Goal: Check status: Check status

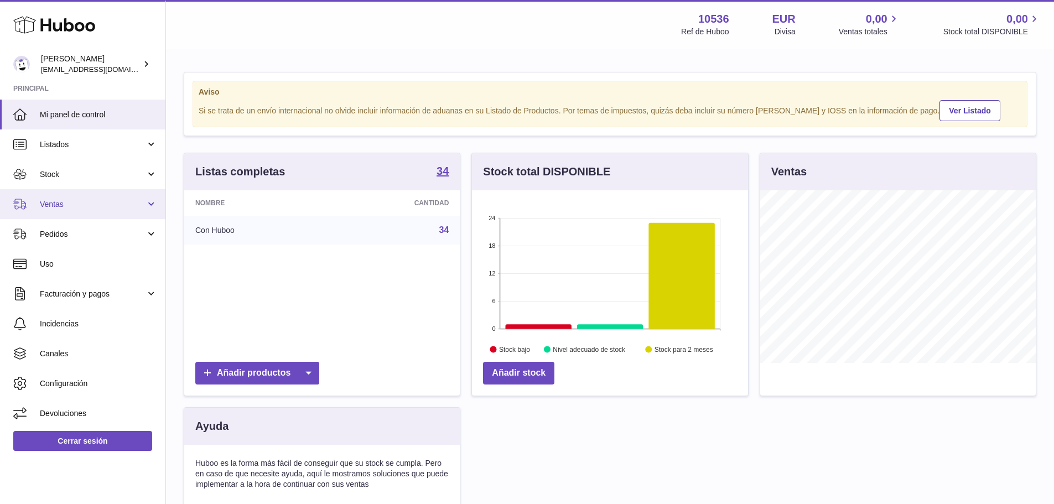
scroll to position [173, 276]
click at [72, 201] on span "Ventas" at bounding box center [93, 204] width 106 height 11
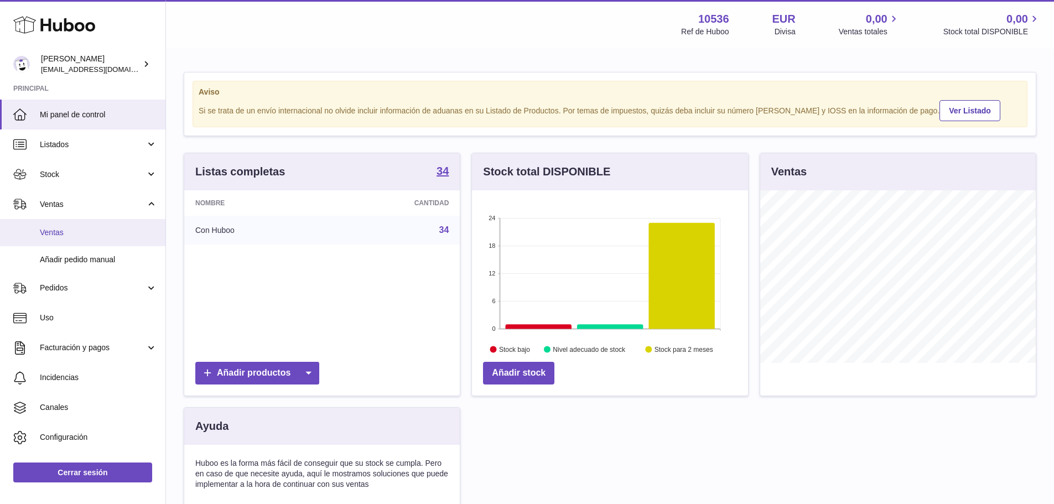
click at [75, 228] on span "Ventas" at bounding box center [98, 232] width 117 height 11
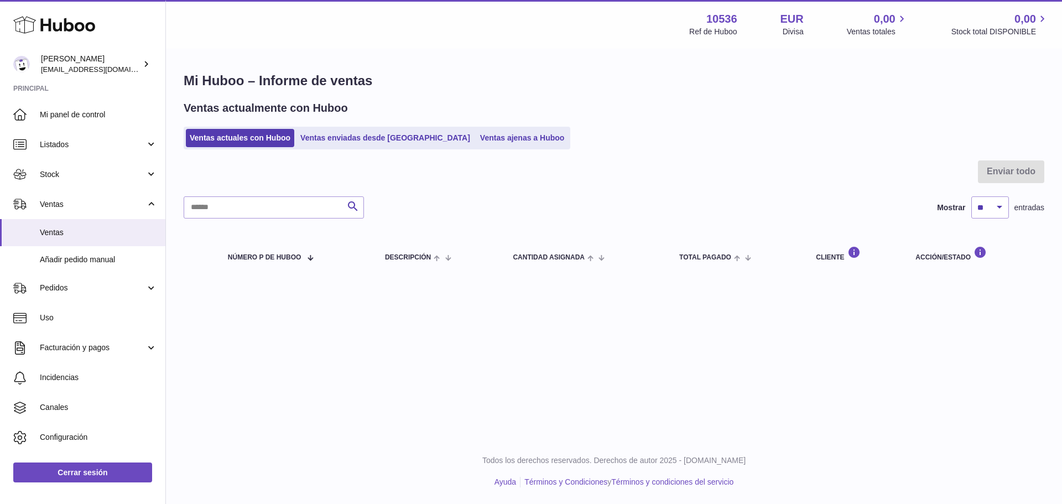
click at [322, 150] on div "Mi Huboo – Informe de ventas Ventas actualmente con Huboo Ventas actuales con H…" at bounding box center [614, 175] width 896 height 250
click at [328, 144] on link "Ventas enviadas desde [GEOGRAPHIC_DATA]" at bounding box center [385, 138] width 178 height 18
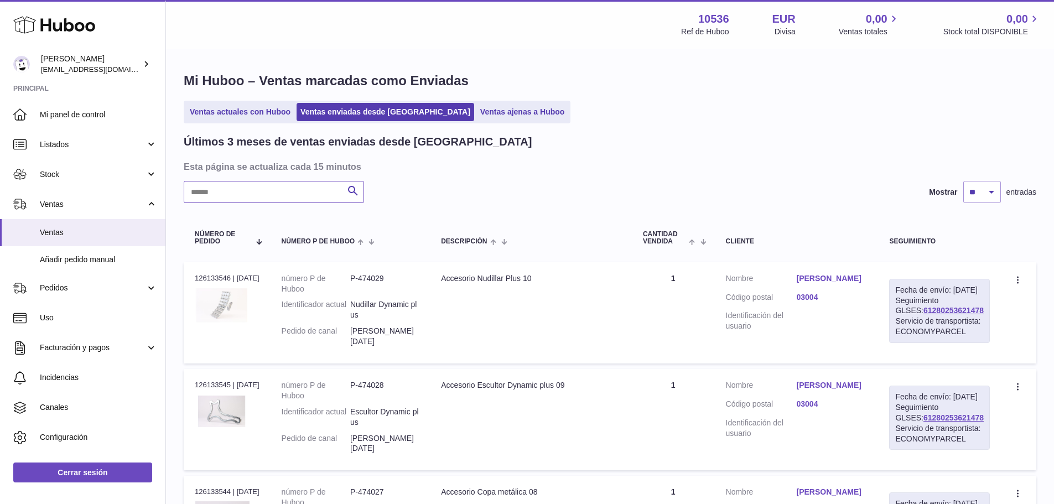
click at [271, 199] on input "text" at bounding box center [274, 192] width 180 height 22
paste input "**********"
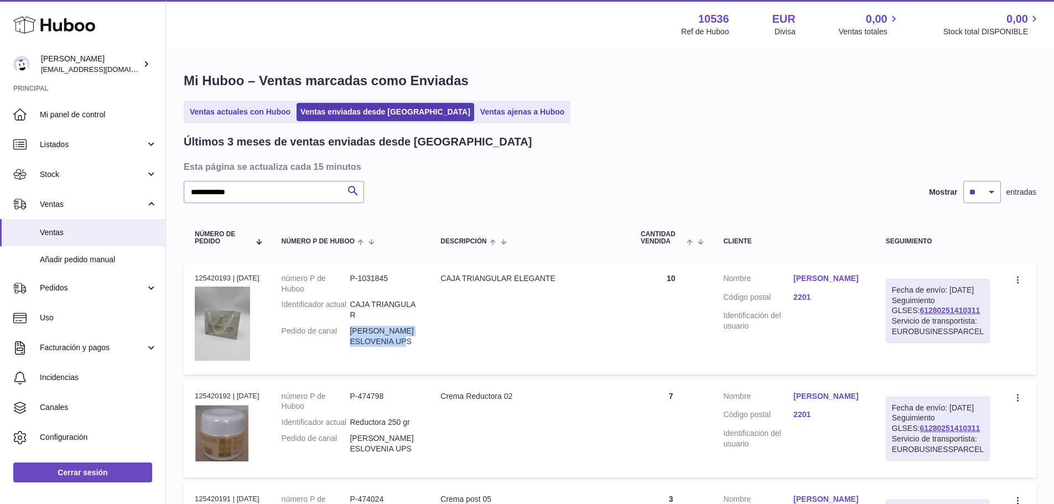
drag, startPoint x: 400, startPoint y: 339, endPoint x: 356, endPoint y: 331, distance: 45.0
click at [356, 331] on dd "Helena Kršič ESLOVENIA UPS" at bounding box center [384, 336] width 69 height 21
copy dd "Helena Kršič ESLOVENIA UPS"
drag, startPoint x: 230, startPoint y: 275, endPoint x: 190, endPoint y: 274, distance: 39.8
click at [190, 274] on td "N° de pedido 125420193 | 25º sep." at bounding box center [227, 318] width 87 height 112
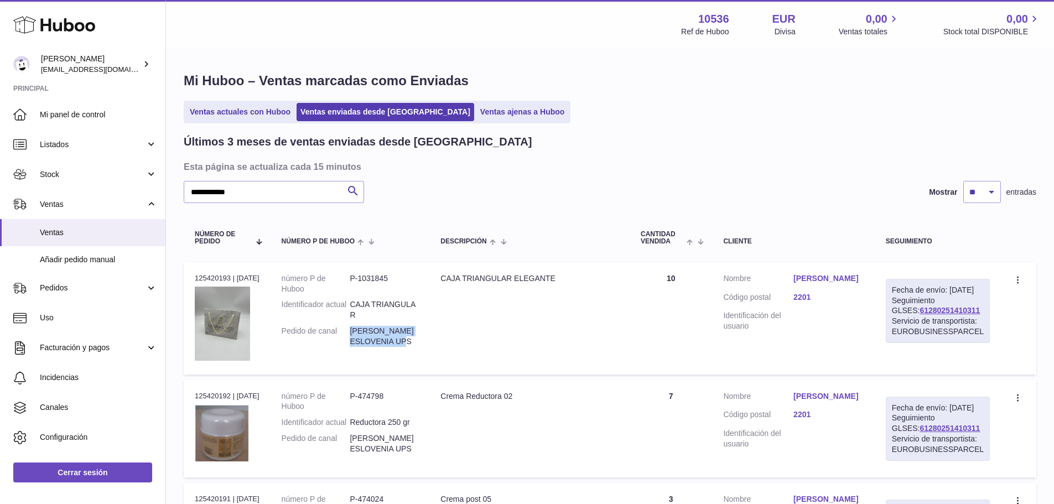
copy div "125420193"
drag, startPoint x: 403, startPoint y: 330, endPoint x: 354, endPoint y: 330, distance: 48.7
click at [354, 330] on dl "número P de Huboo P-1031845 Identificador actual CAJA TRIANGULAR Pedido de cana…" at bounding box center [350, 312] width 137 height 79
copy dl "Helena Kršič"
click at [813, 274] on link "Helena Kršič" at bounding box center [828, 278] width 70 height 11
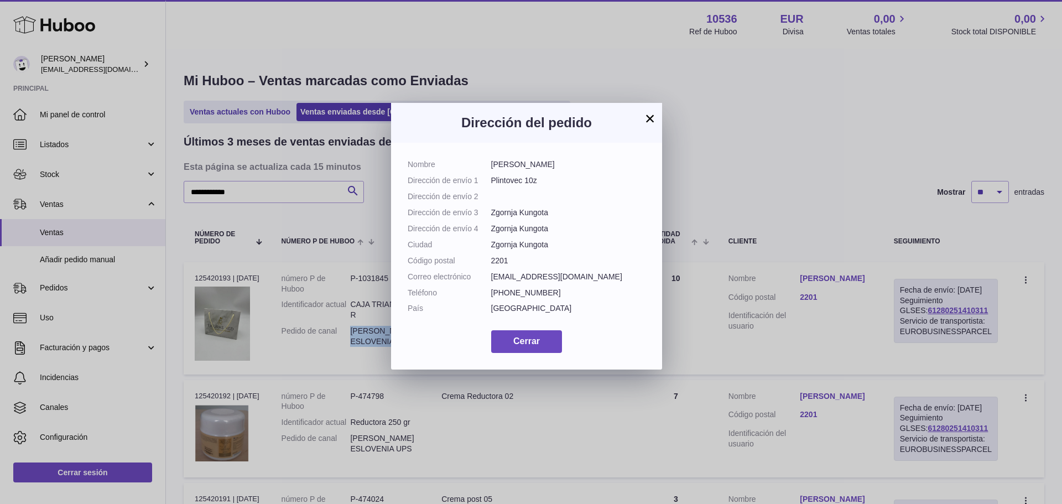
click at [649, 114] on button "×" at bounding box center [649, 118] width 13 height 13
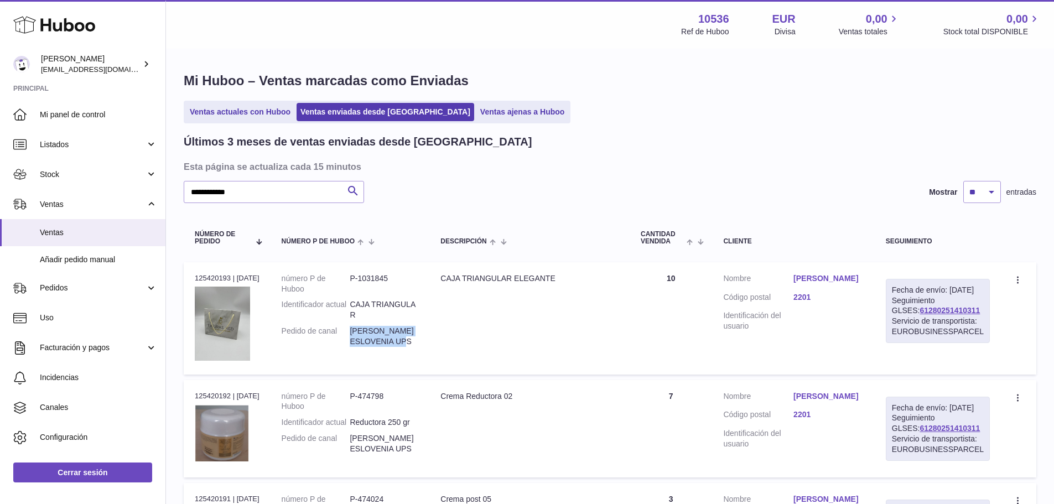
click at [827, 280] on link "Helena Kršič" at bounding box center [828, 278] width 70 height 11
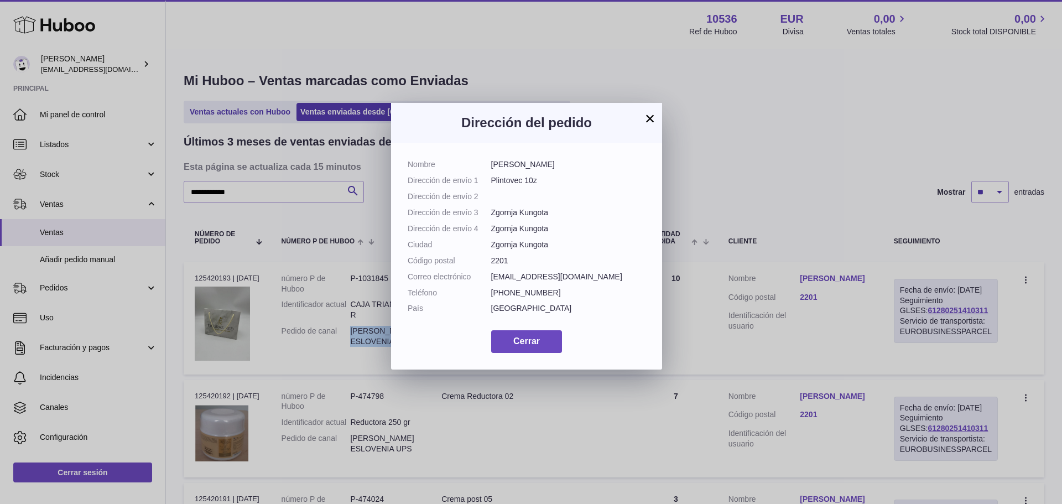
click at [650, 119] on button "×" at bounding box center [649, 118] width 13 height 13
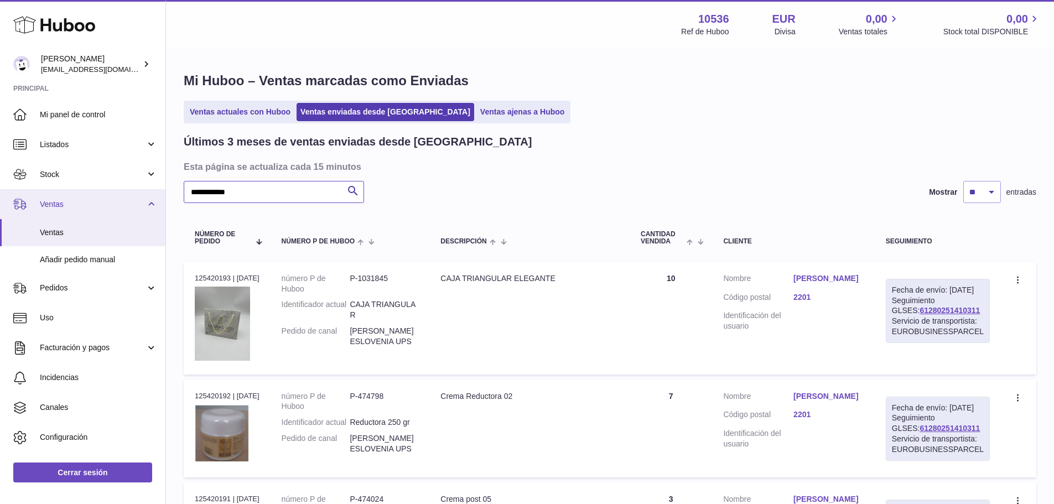
drag, startPoint x: 189, startPoint y: 192, endPoint x: 132, endPoint y: 195, distance: 57.1
click at [132, 195] on div "Huboo Camila Ribero Yepes internalAdmin-10536@internal.huboo.com Principal Mi p…" at bounding box center [527, 457] width 1054 height 914
paste input "text"
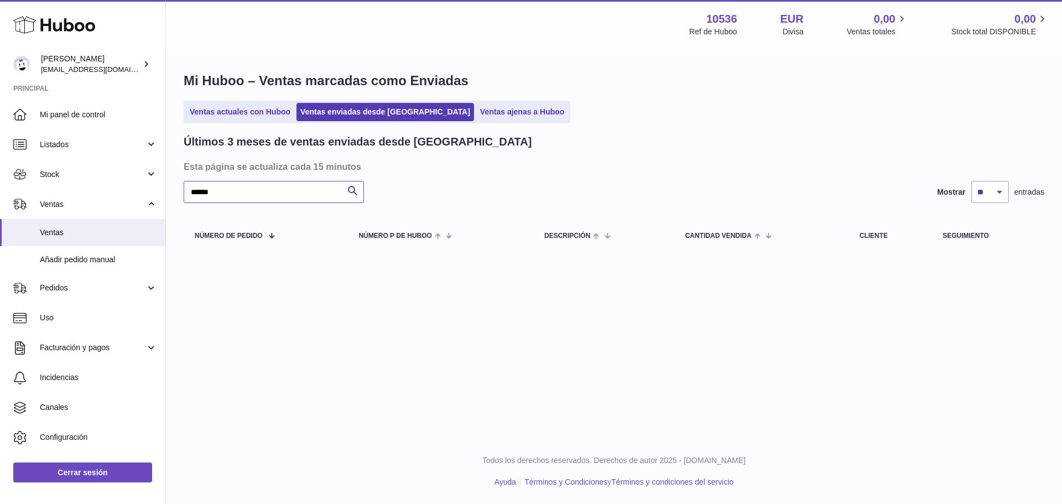
drag, startPoint x: 196, startPoint y: 192, endPoint x: 228, endPoint y: 197, distance: 32.0
click at [197, 192] on input "******" at bounding box center [274, 192] width 180 height 22
drag, startPoint x: 225, startPoint y: 192, endPoint x: 124, endPoint y: 190, distance: 100.7
click at [124, 190] on div "Huboo Camila Ribero Yepes internalAdmin-10536@internal.huboo.com Principal Mi p…" at bounding box center [531, 252] width 1062 height 504
drag, startPoint x: 205, startPoint y: 191, endPoint x: 159, endPoint y: 191, distance: 46.5
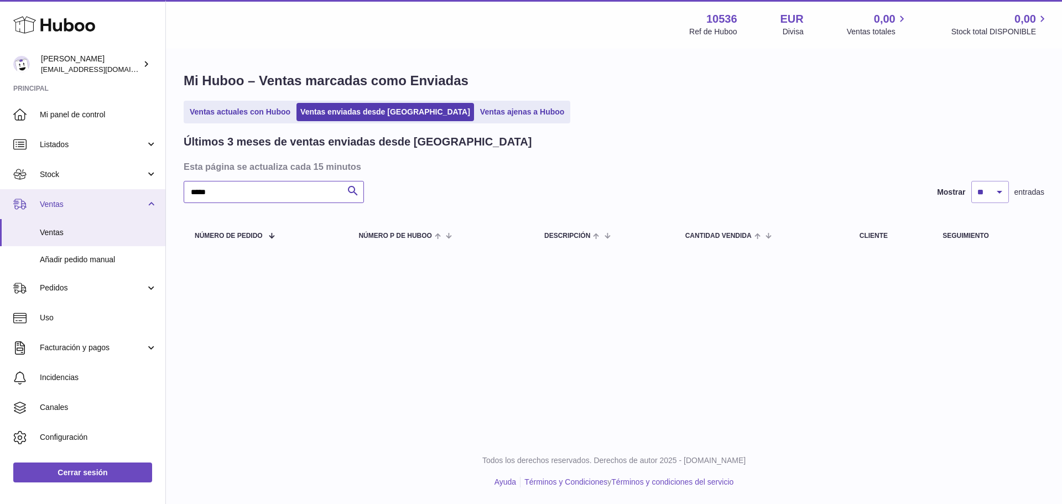
click at [159, 191] on div "Huboo Camila Ribero Yepes internalAdmin-10536@internal.huboo.com Principal Mi p…" at bounding box center [531, 252] width 1062 height 504
paste input "*********"
click at [212, 192] on input "**********" at bounding box center [274, 192] width 180 height 22
drag, startPoint x: 245, startPoint y: 195, endPoint x: 4, endPoint y: 191, distance: 240.6
click at [0, 186] on div "Huboo Camila Ribero Yepes internalAdmin-10536@internal.huboo.com Principal Mi p…" at bounding box center [531, 252] width 1062 height 504
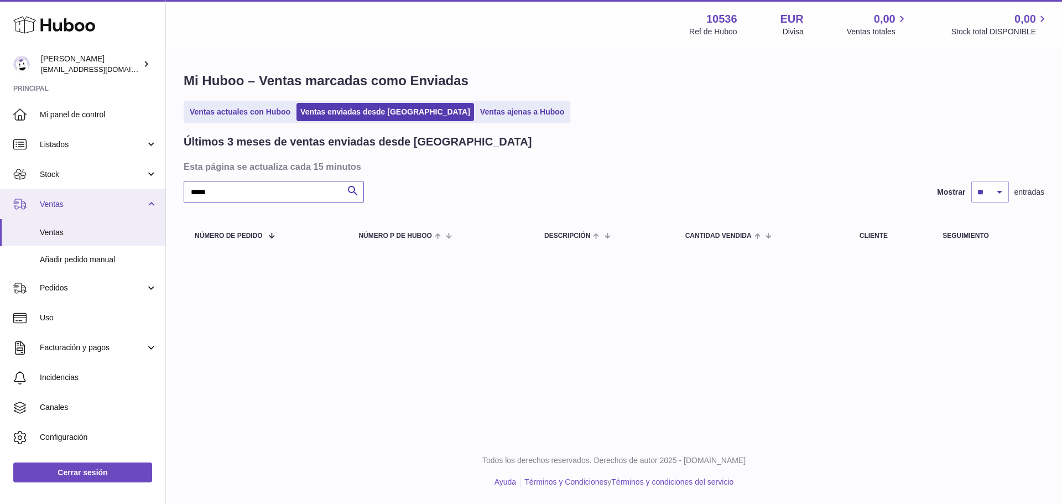
type input "*****"
drag, startPoint x: 195, startPoint y: 194, endPoint x: 124, endPoint y: 199, distance: 70.9
click at [124, 199] on div "Huboo Camila Ribero Yepes internalAdmin-10536@internal.huboo.com Principal Mi p…" at bounding box center [531, 252] width 1062 height 504
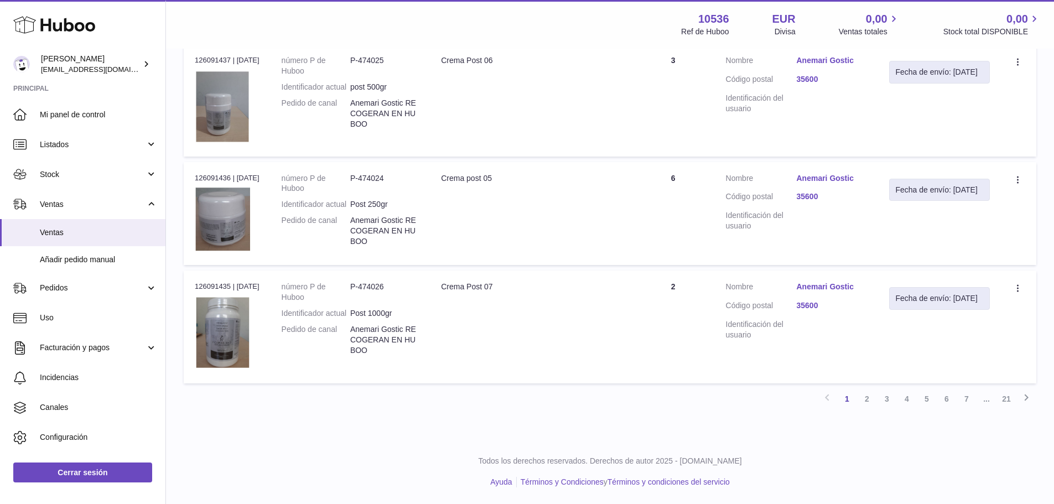
scroll to position [1082, 0]
click at [889, 397] on link "3" at bounding box center [887, 399] width 20 height 20
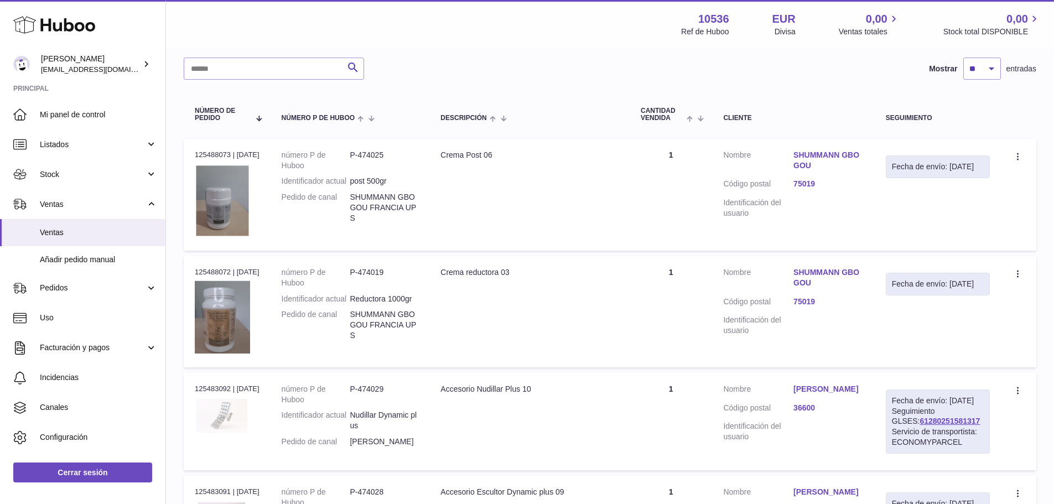
scroll to position [105, 0]
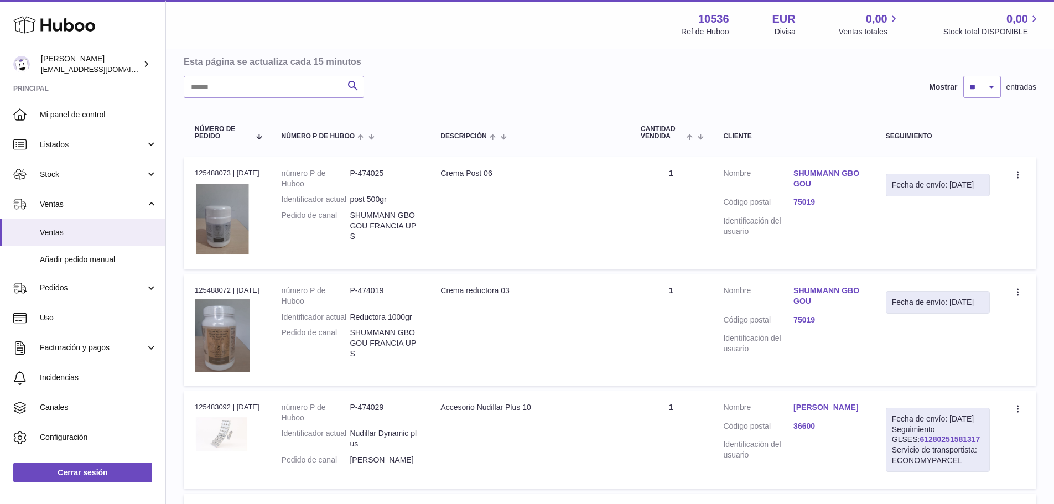
click at [834, 169] on link "SHUMMANN GBOGOU" at bounding box center [828, 178] width 70 height 21
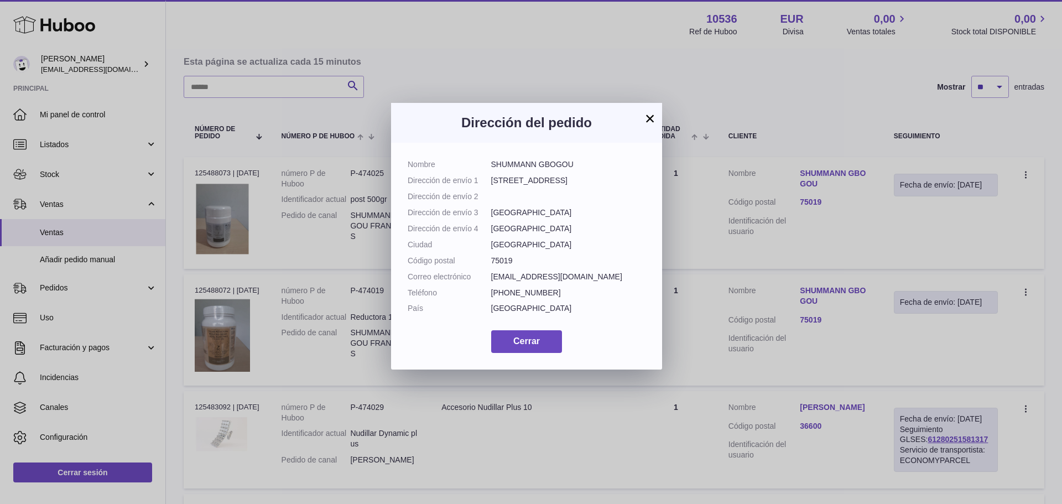
click at [651, 113] on button "×" at bounding box center [649, 118] width 13 height 13
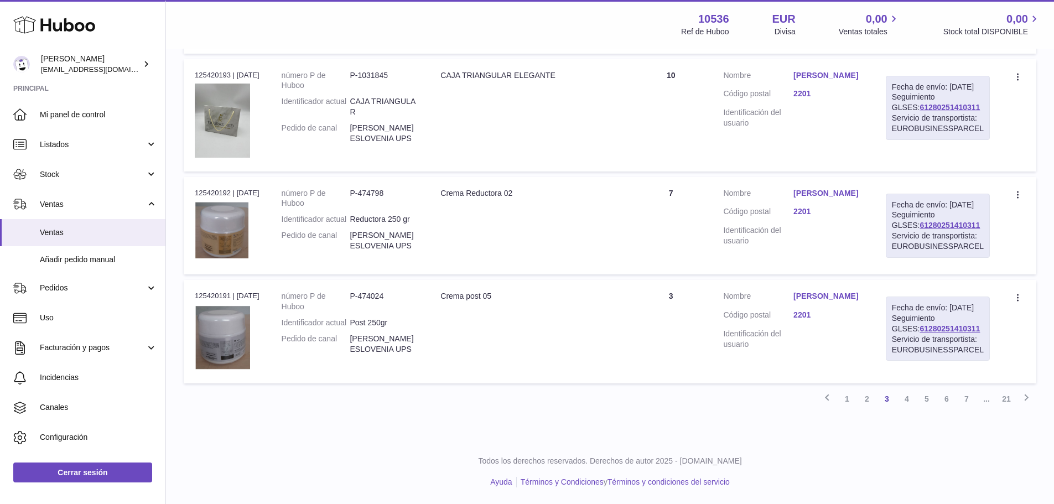
scroll to position [1101, 0]
click at [905, 399] on link "4" at bounding box center [907, 399] width 20 height 20
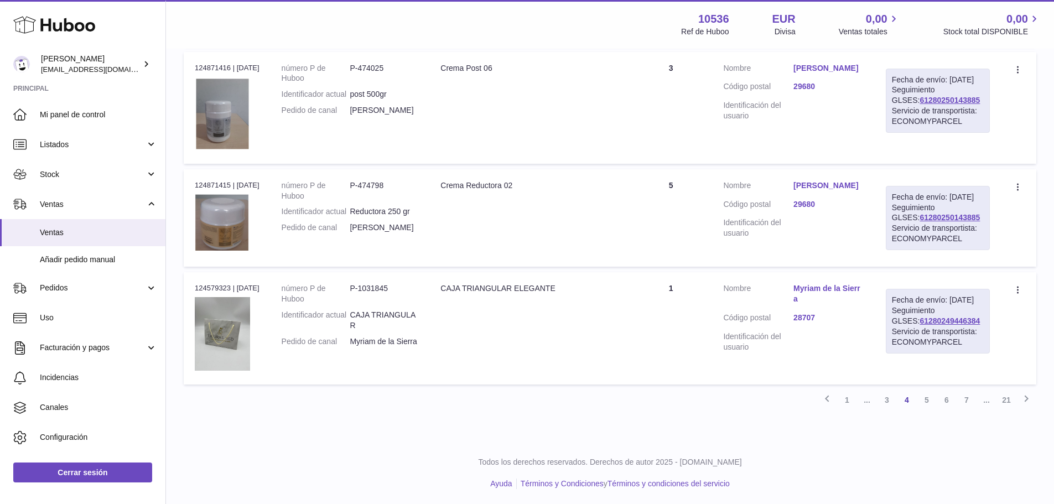
scroll to position [1101, 0]
click at [868, 408] on span "..." at bounding box center [867, 398] width 20 height 20
click at [886, 408] on link "3" at bounding box center [887, 398] width 20 height 20
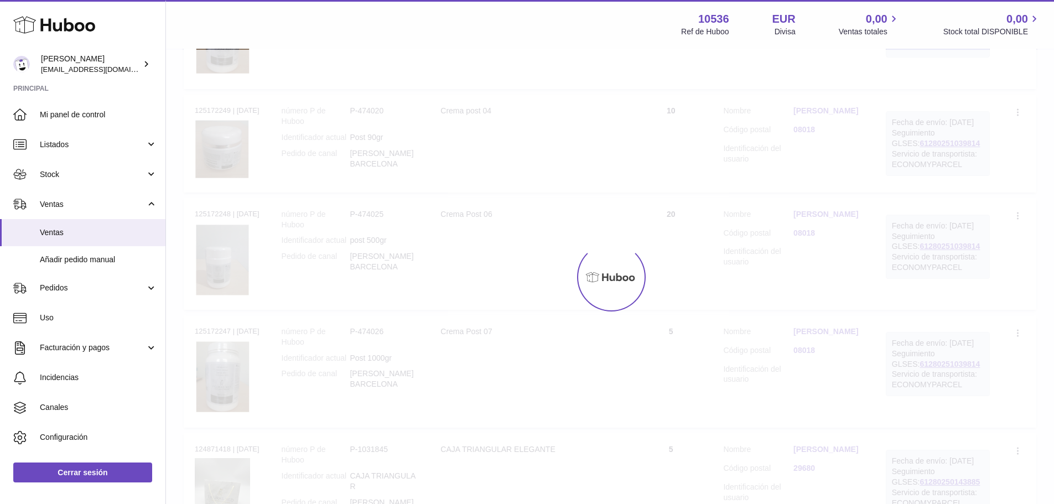
scroll to position [50, 0]
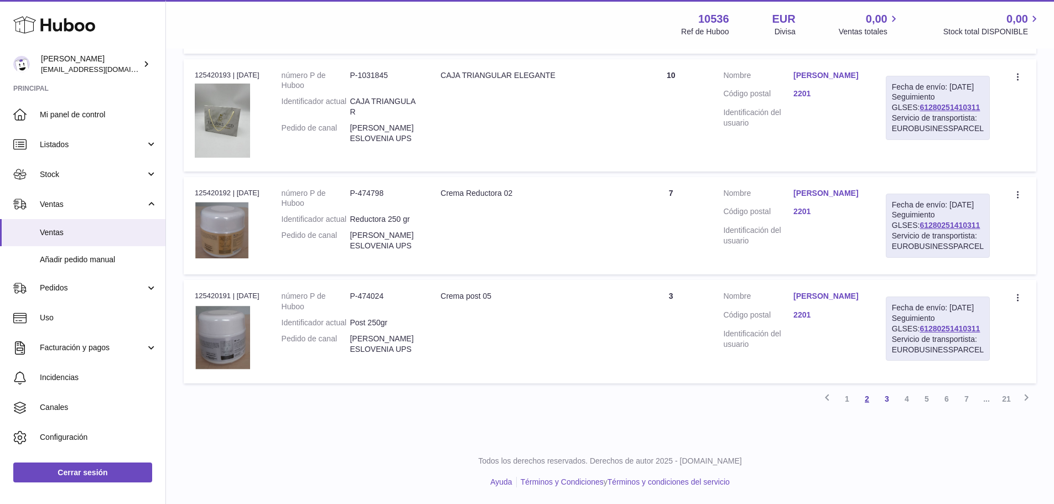
click at [864, 403] on link "2" at bounding box center [867, 399] width 20 height 20
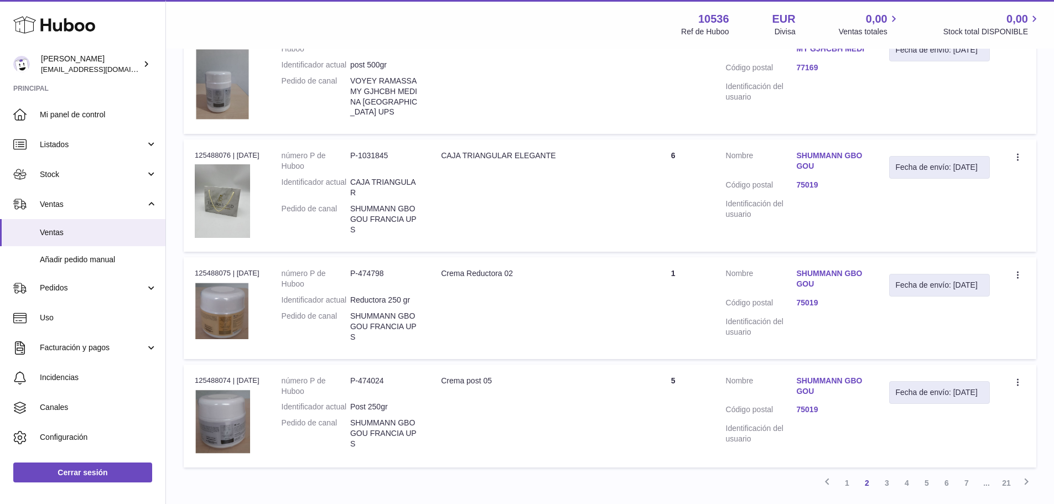
scroll to position [931, 0]
drag, startPoint x: 837, startPoint y: 230, endPoint x: 837, endPoint y: 236, distance: 6.1
click at [837, 230] on td "Cliente Nombre SHUMMANN GBOGOU Código postal 75019 Identificación del usuario" at bounding box center [797, 196] width 164 height 112
click at [834, 172] on link "SHUMMANN GBOGOU" at bounding box center [831, 161] width 71 height 21
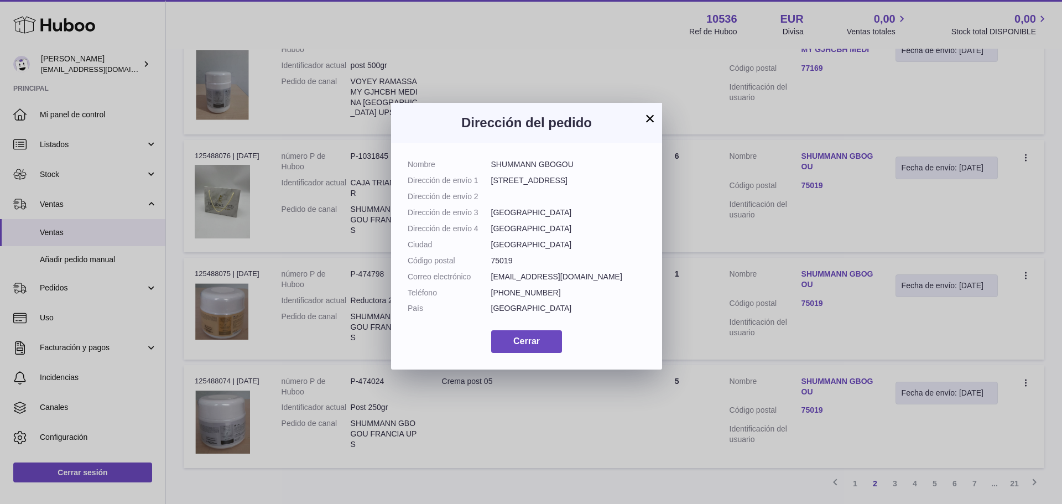
click at [650, 114] on button "×" at bounding box center [649, 118] width 13 height 13
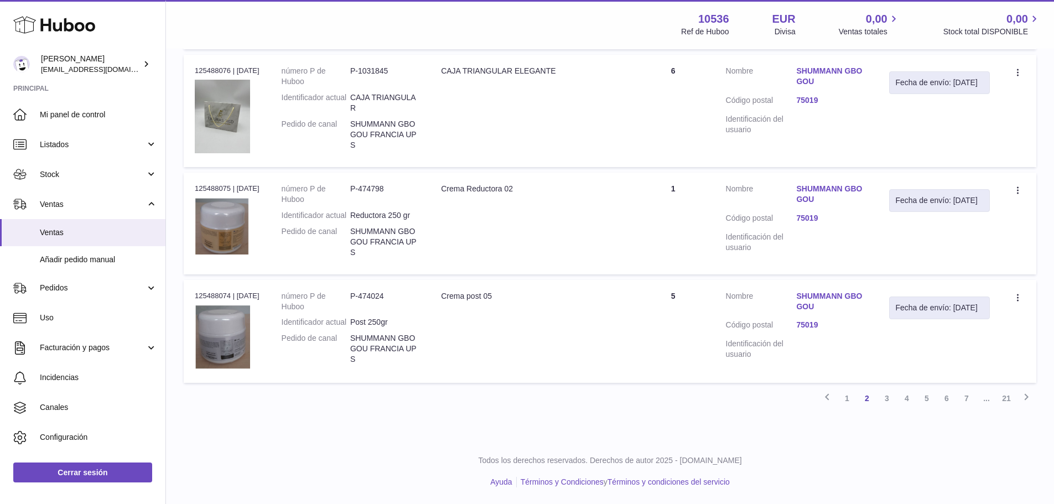
scroll to position [1097, 0]
click at [888, 397] on link "3" at bounding box center [887, 398] width 20 height 20
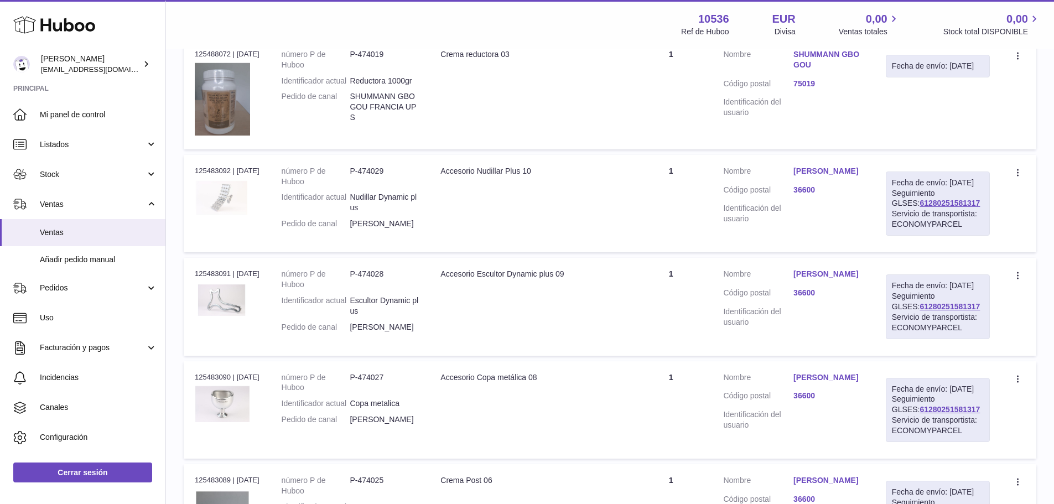
scroll to position [50, 0]
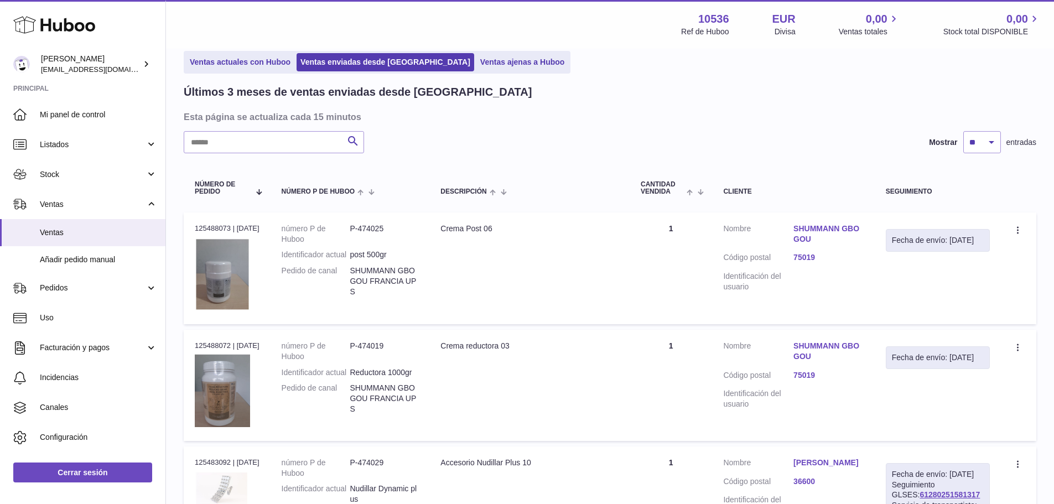
click at [829, 227] on link "SHUMMANN GBOGOU" at bounding box center [828, 233] width 70 height 21
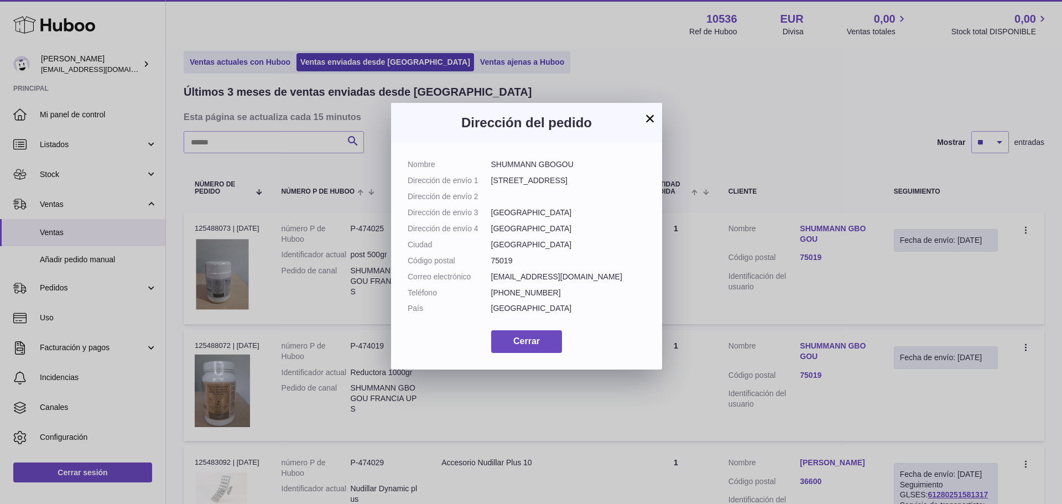
click at [654, 118] on button "×" at bounding box center [649, 118] width 13 height 13
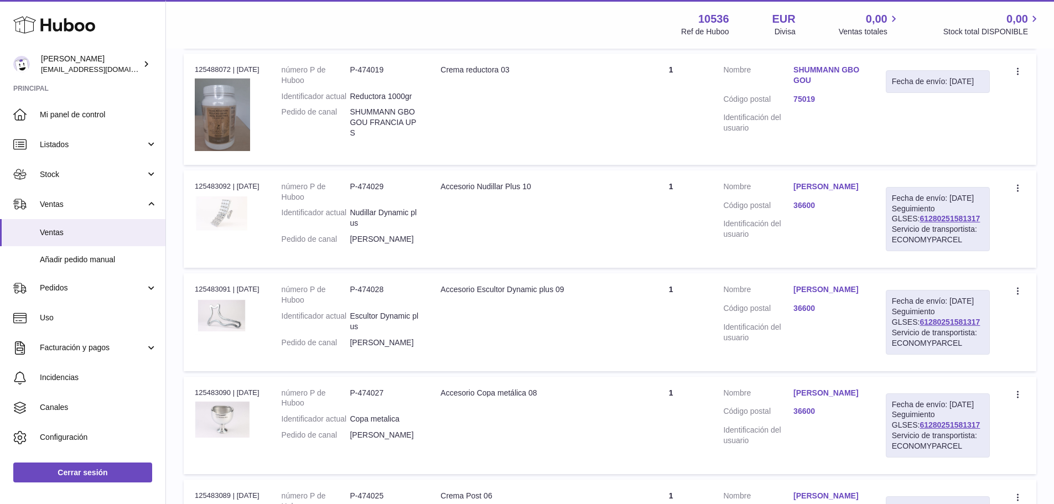
scroll to position [326, 0]
click at [818, 190] on link "Natalia Navazas Arias" at bounding box center [828, 186] width 70 height 11
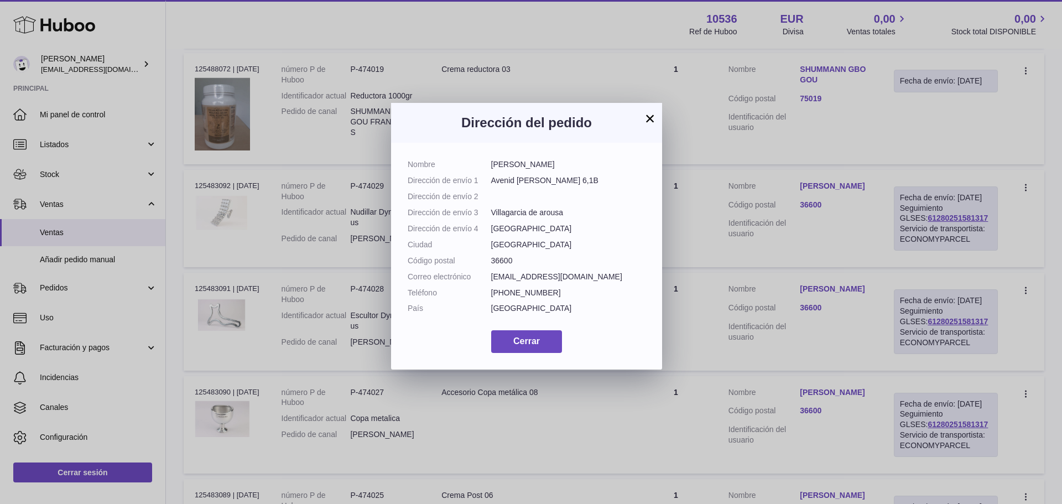
click at [647, 118] on button "×" at bounding box center [649, 118] width 13 height 13
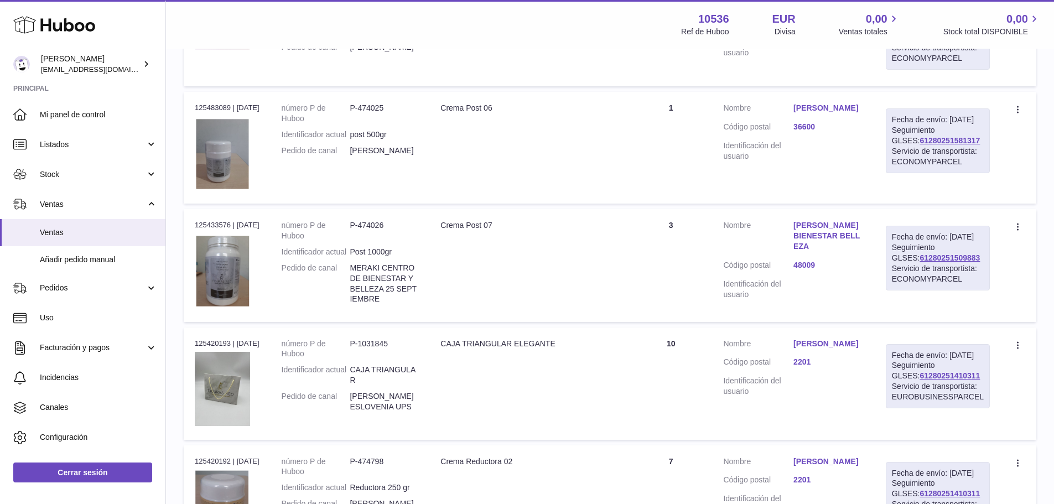
scroll to position [769, 0]
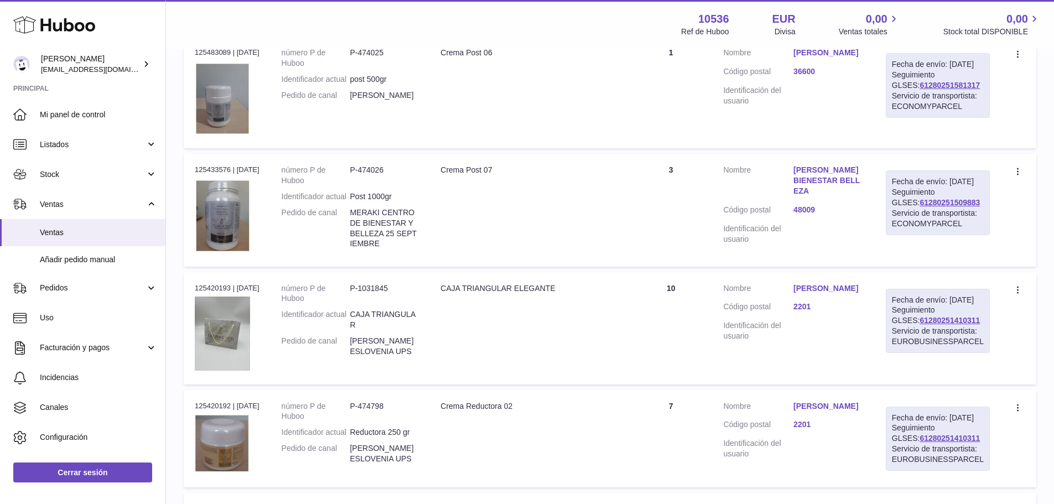
click at [842, 196] on link "MERAKI C. BIENESTAR BELLEZA" at bounding box center [828, 181] width 70 height 32
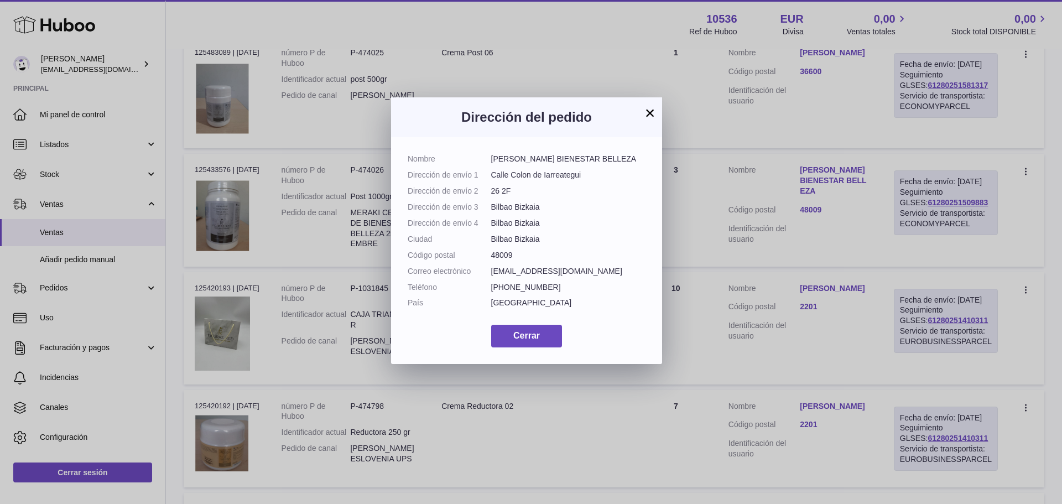
click at [648, 110] on button "×" at bounding box center [649, 112] width 13 height 13
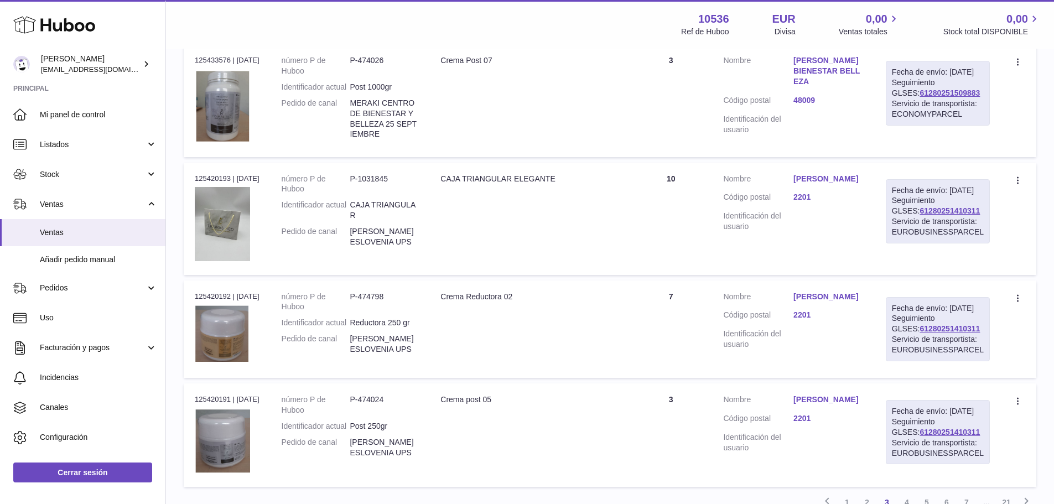
scroll to position [879, 0]
click at [822, 183] on link "Helena Kršič" at bounding box center [828, 178] width 70 height 11
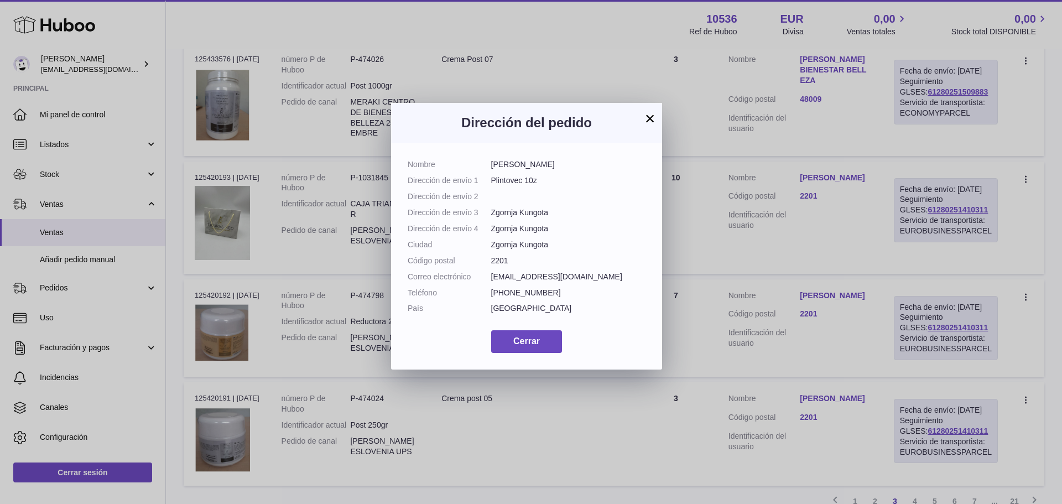
click at [651, 117] on button "×" at bounding box center [649, 118] width 13 height 13
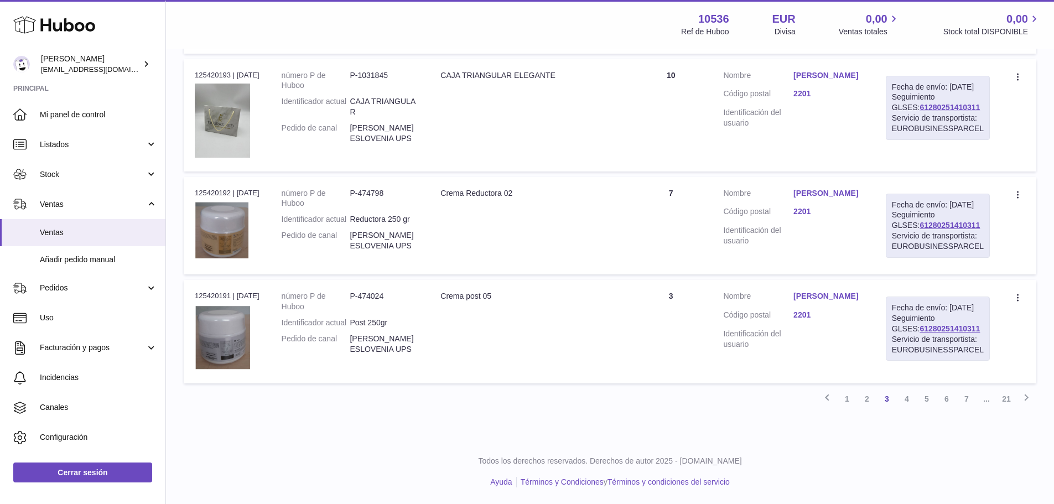
scroll to position [1103, 0]
click at [903, 396] on link "4" at bounding box center [907, 399] width 20 height 20
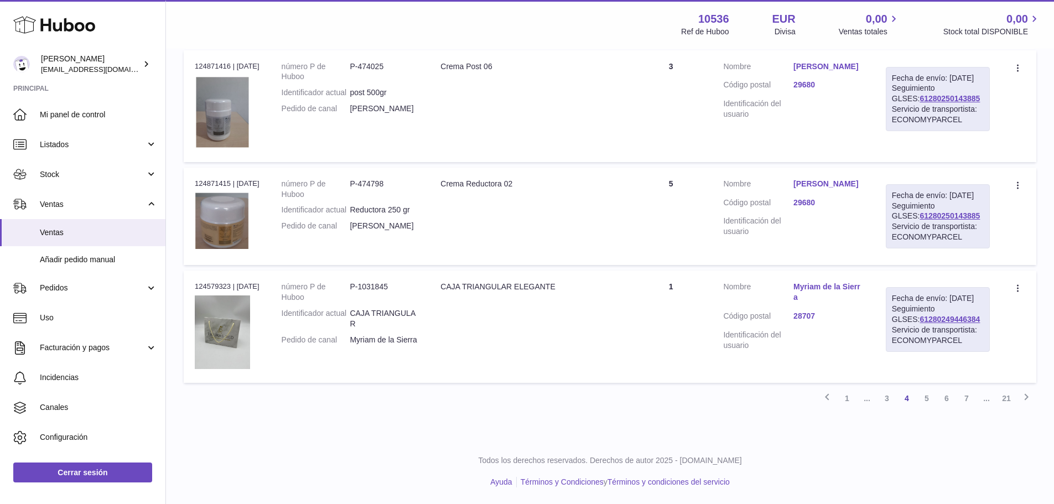
scroll to position [1101, 0]
click at [924, 408] on link "5" at bounding box center [927, 398] width 20 height 20
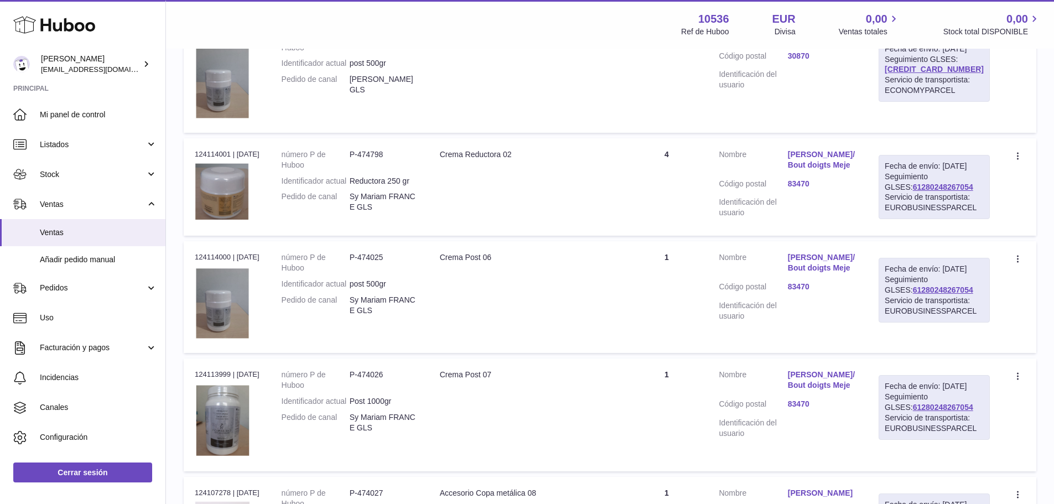
scroll to position [714, 0]
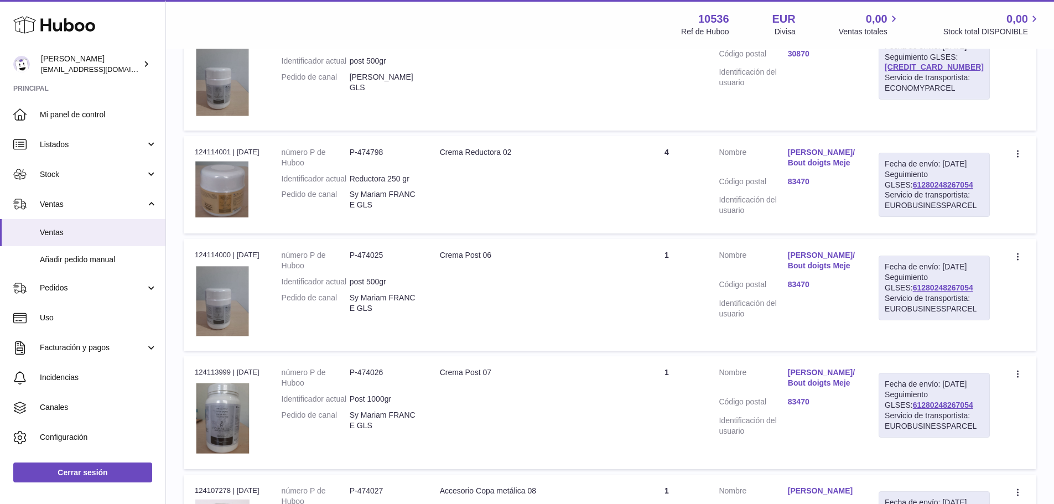
click at [831, 168] on link "Sy Mariam/Bout doigts Meje" at bounding box center [822, 157] width 69 height 21
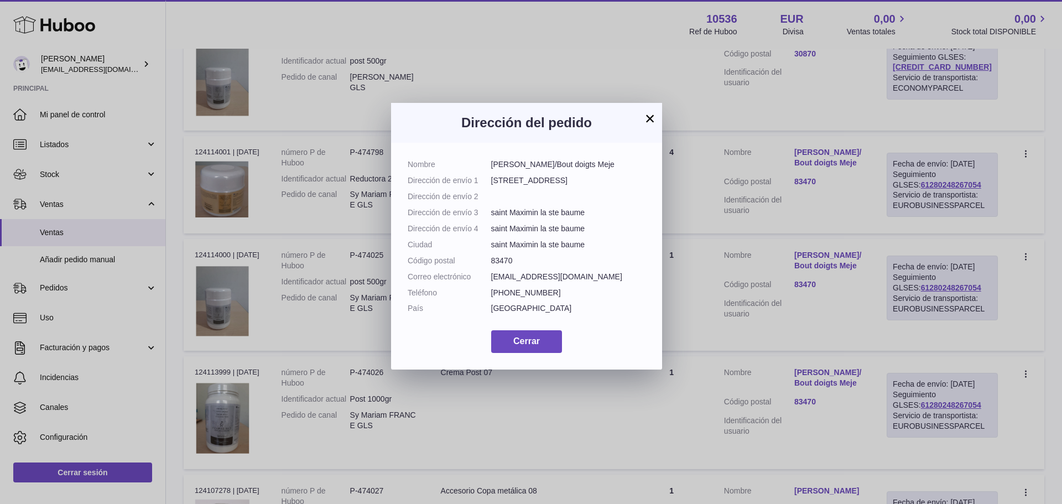
click at [649, 118] on button "×" at bounding box center [649, 118] width 13 height 13
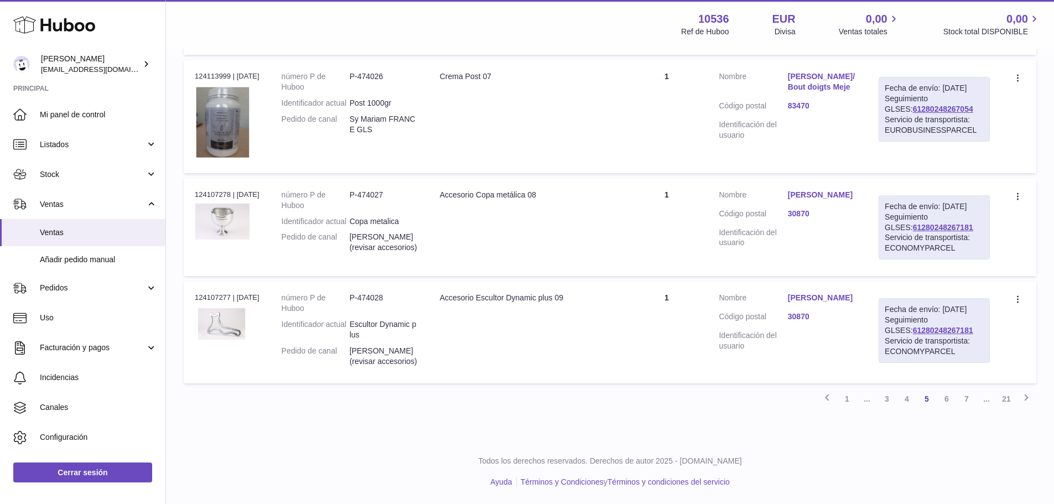
scroll to position [1114, 0]
